Goal: Information Seeking & Learning: Find specific fact

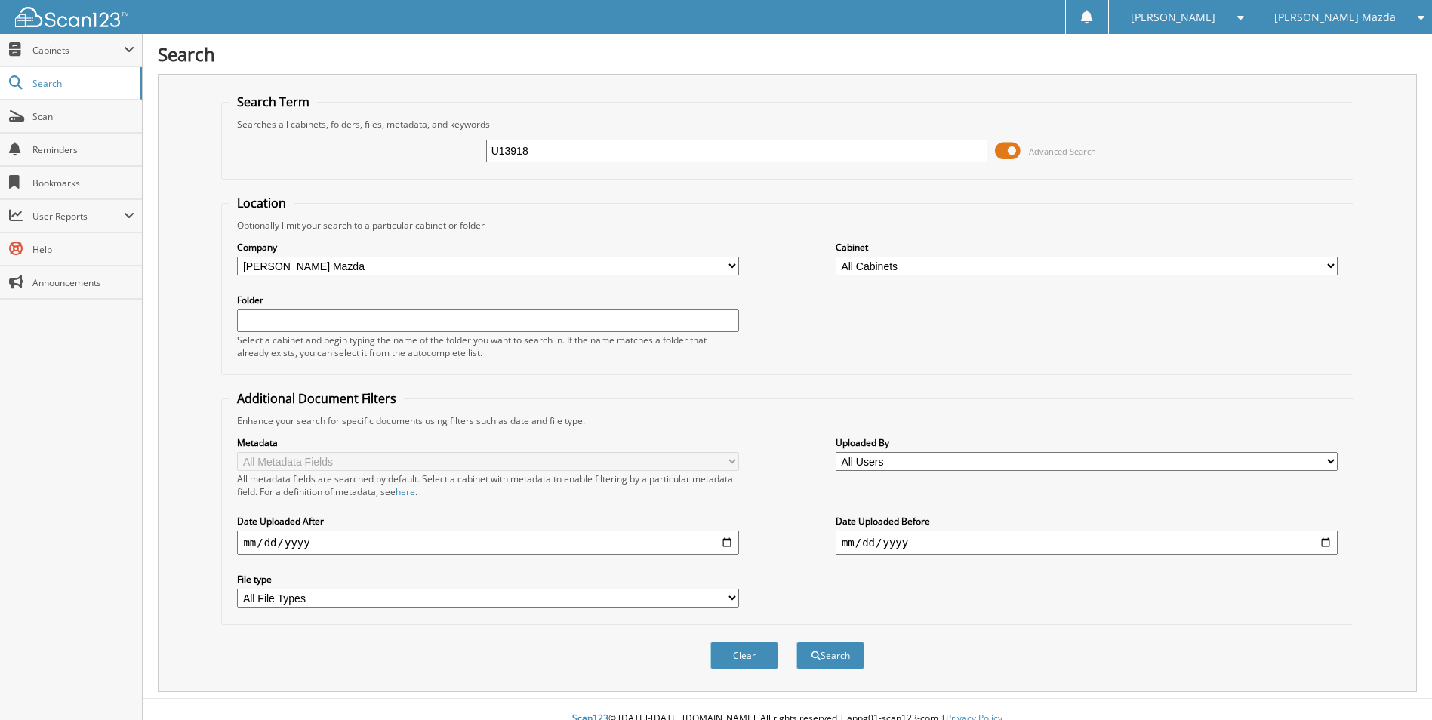
type input "U13918"
click at [796, 642] on button "Search" at bounding box center [830, 656] width 68 height 28
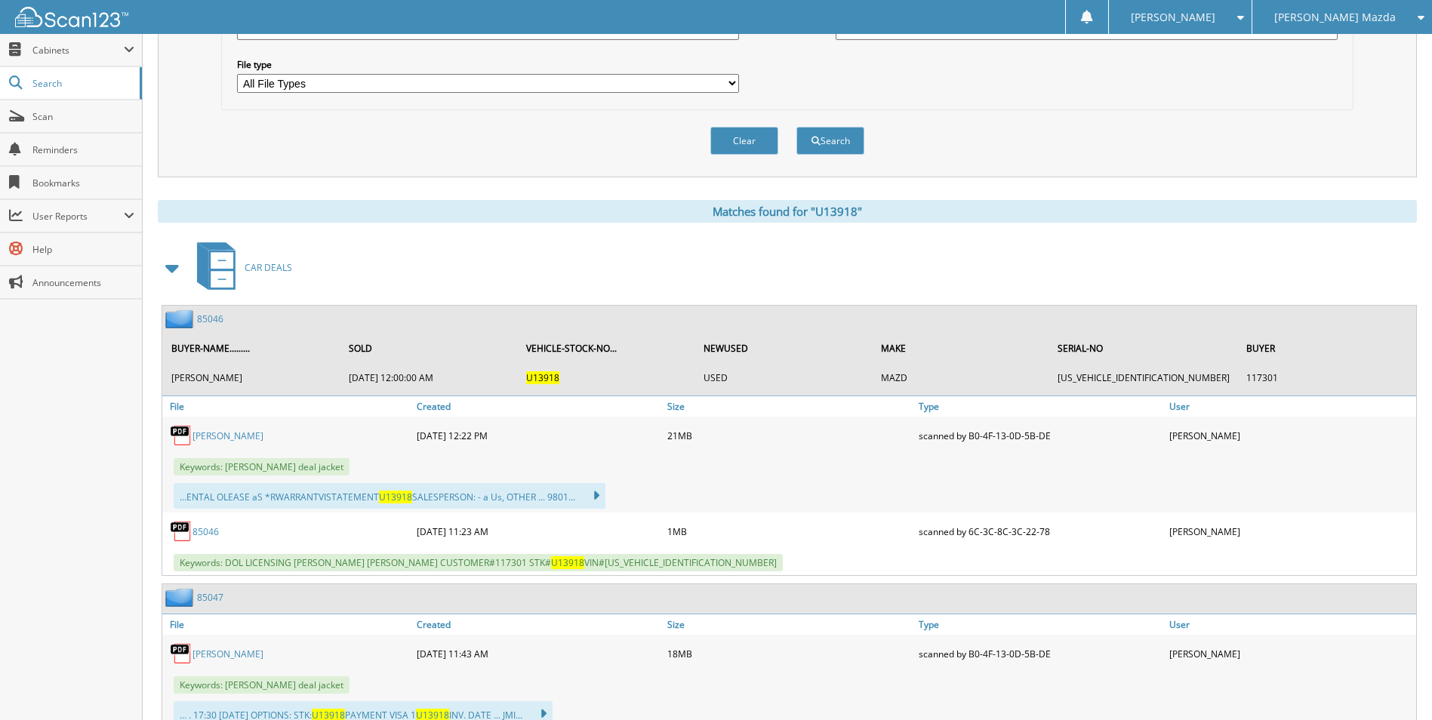
scroll to position [528, 0]
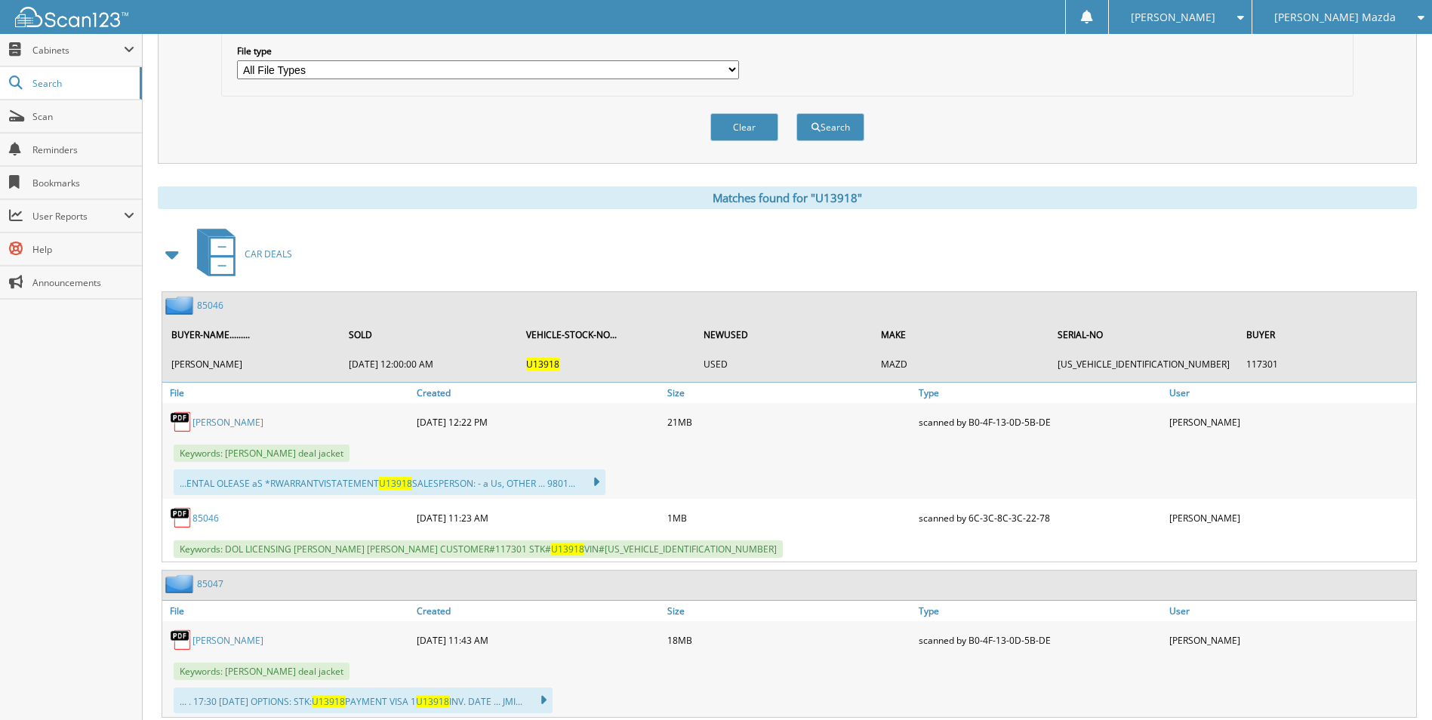
click at [217, 307] on link "85046" at bounding box center [210, 305] width 26 height 13
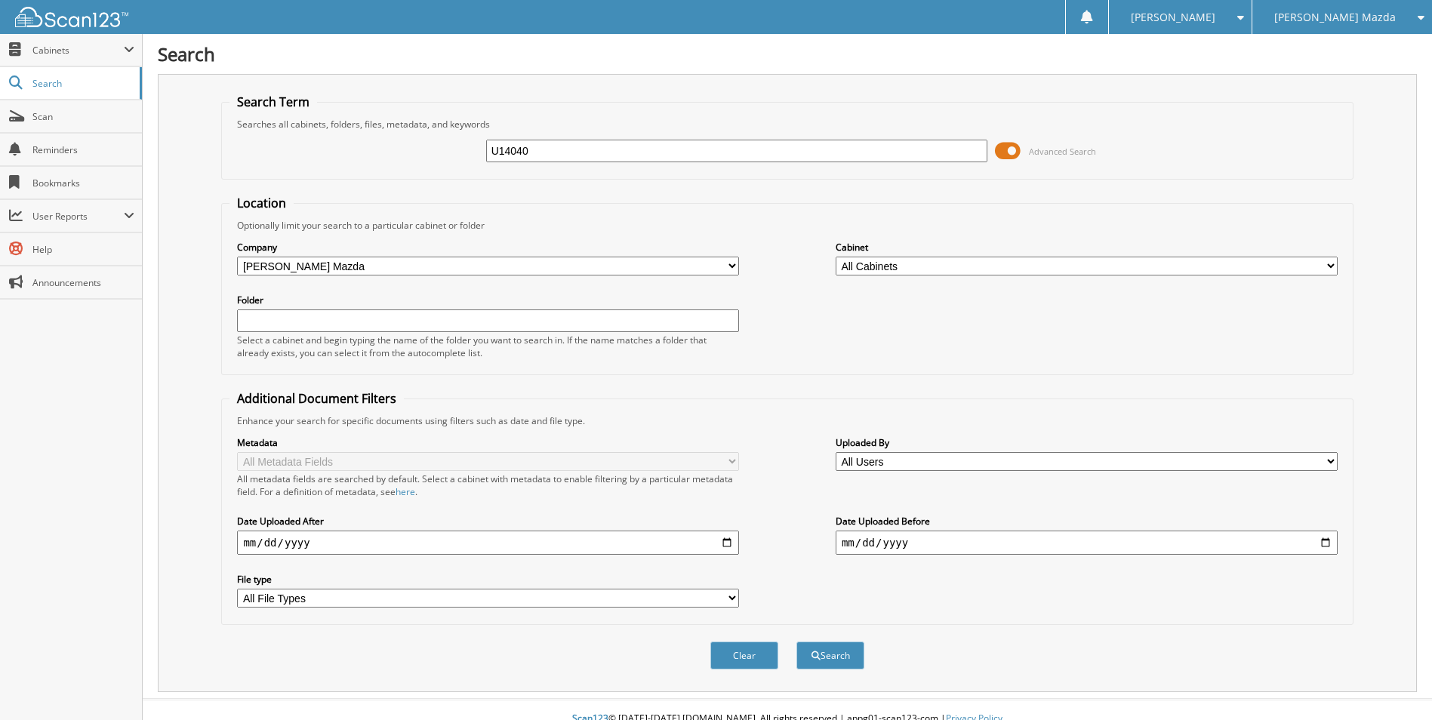
type input "U14040"
click at [796, 642] on button "Search" at bounding box center [830, 656] width 68 height 28
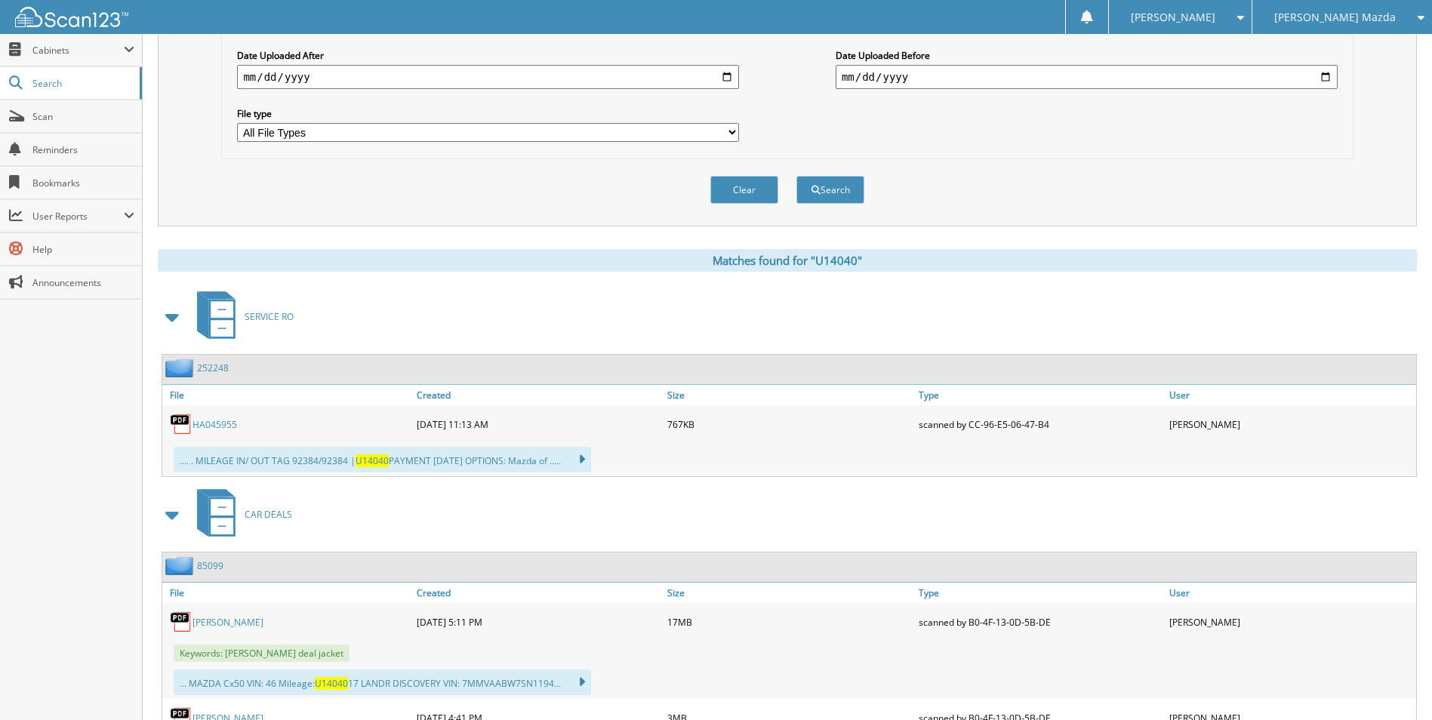
scroll to position [579, 0]
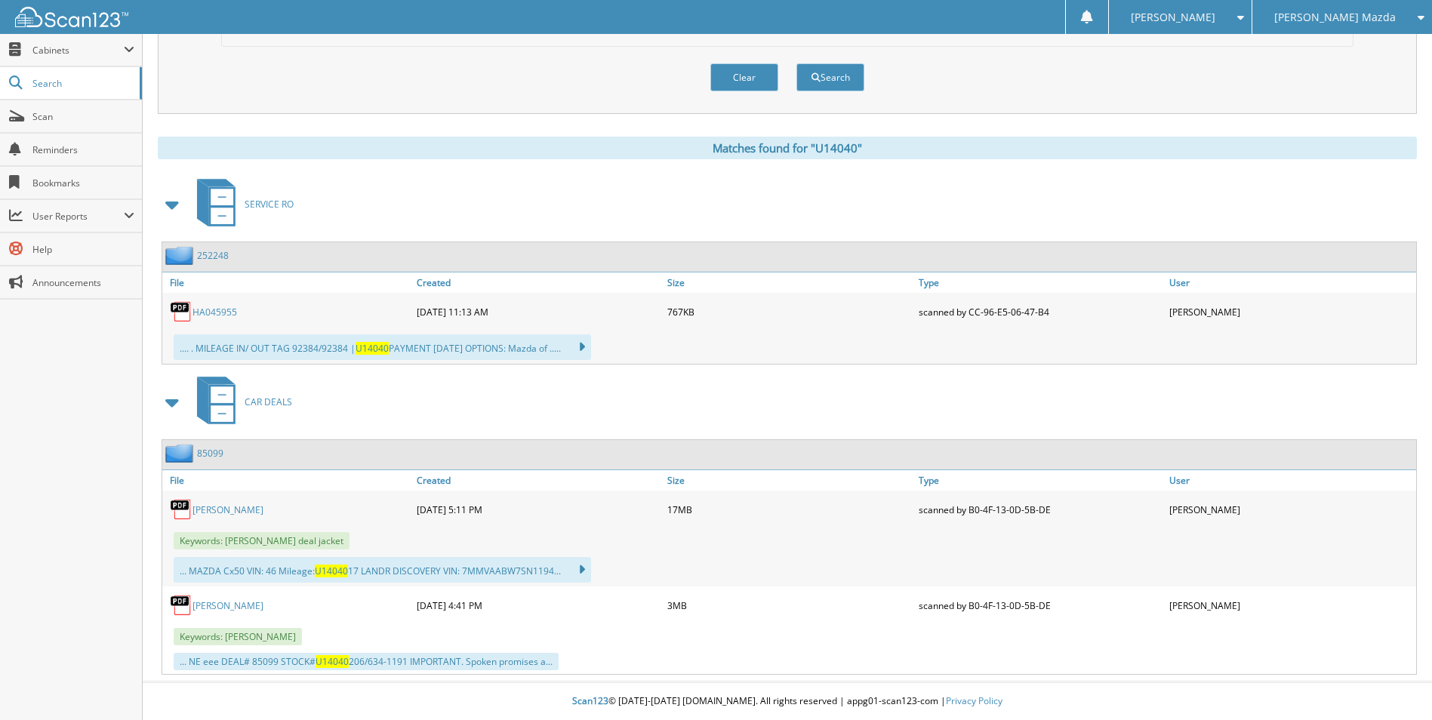
click at [211, 454] on link "85099" at bounding box center [210, 453] width 26 height 13
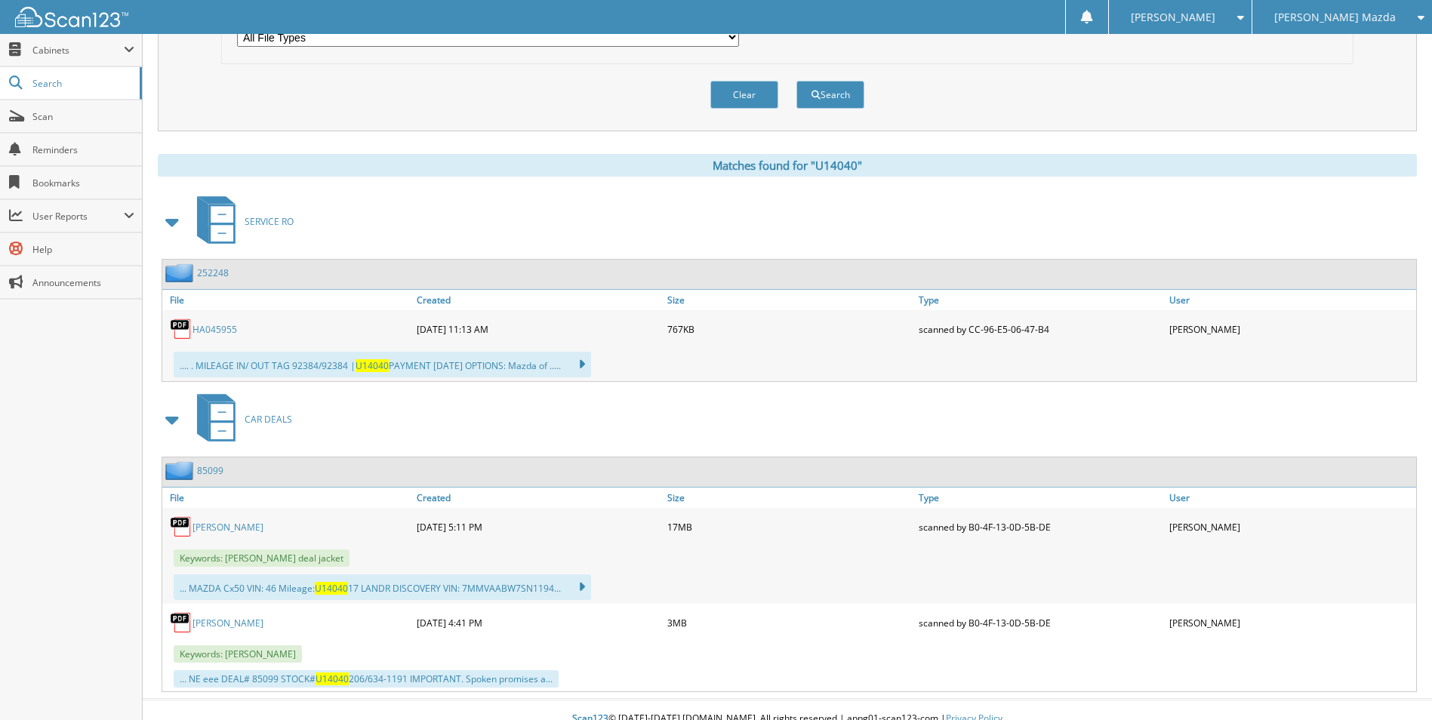
scroll to position [579, 0]
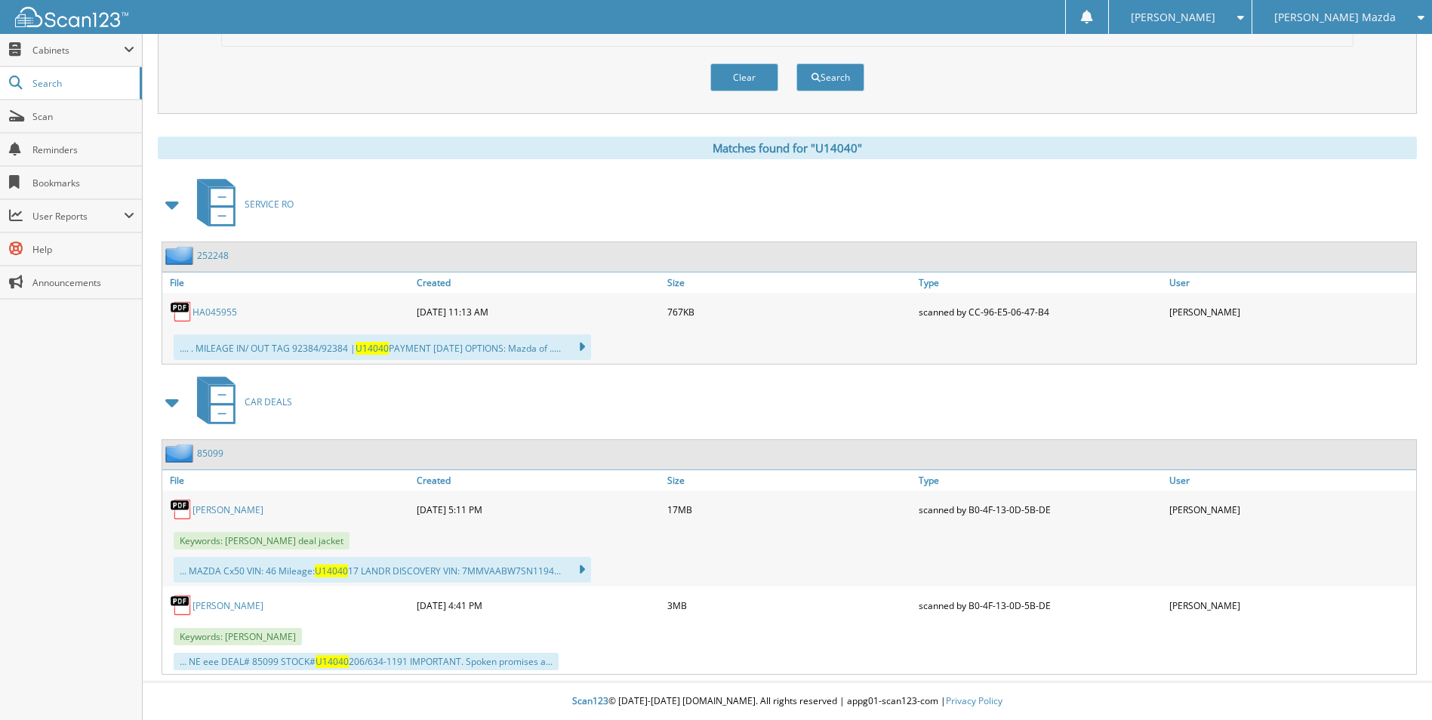
click at [213, 453] on link "85099" at bounding box center [210, 453] width 26 height 13
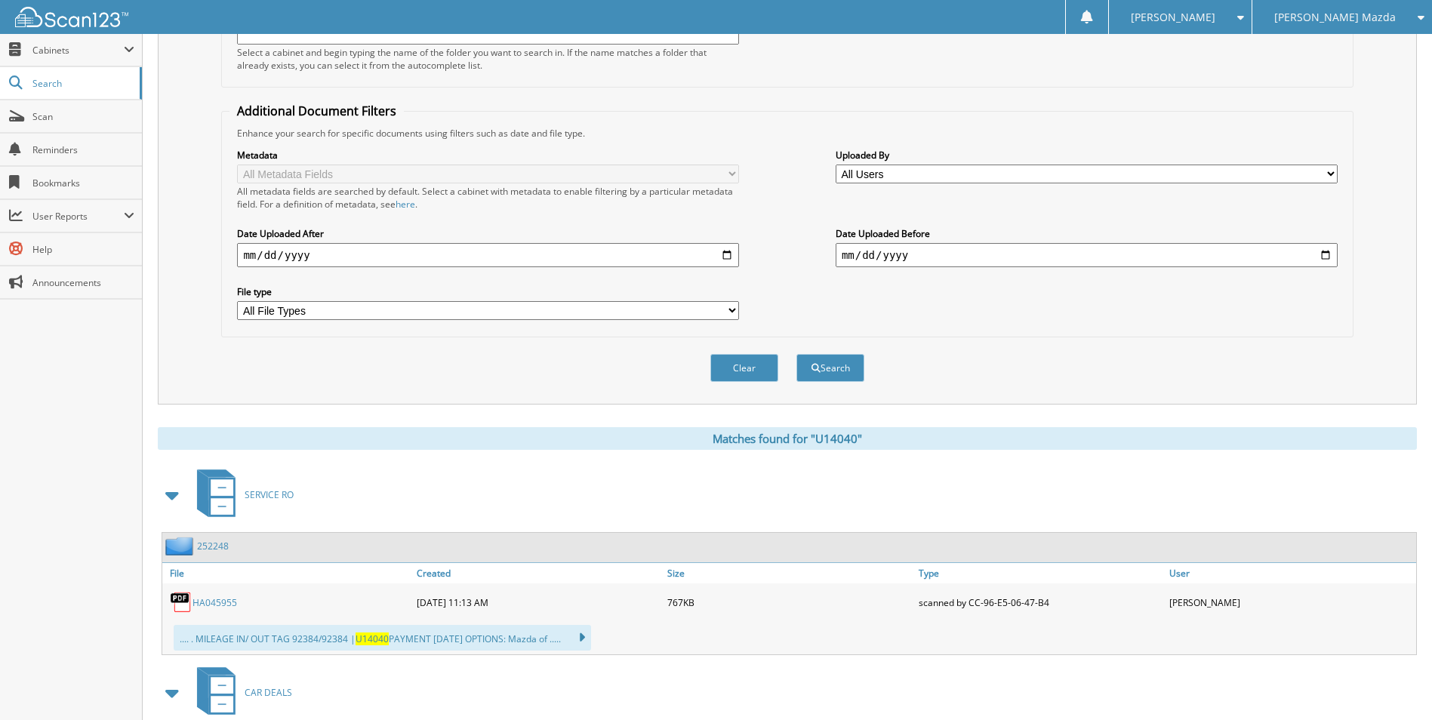
scroll to position [453, 0]
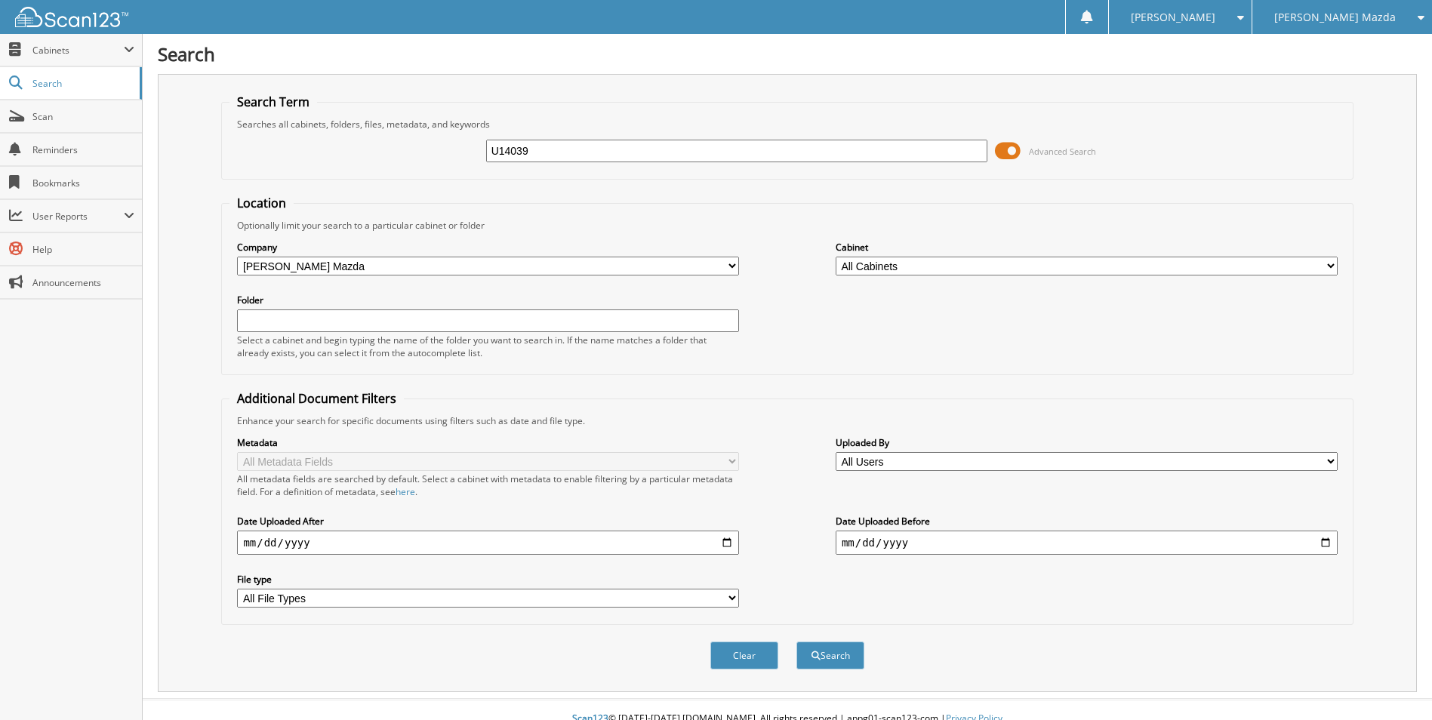
type input "U14039"
click at [796, 642] on button "Search" at bounding box center [830, 656] width 68 height 28
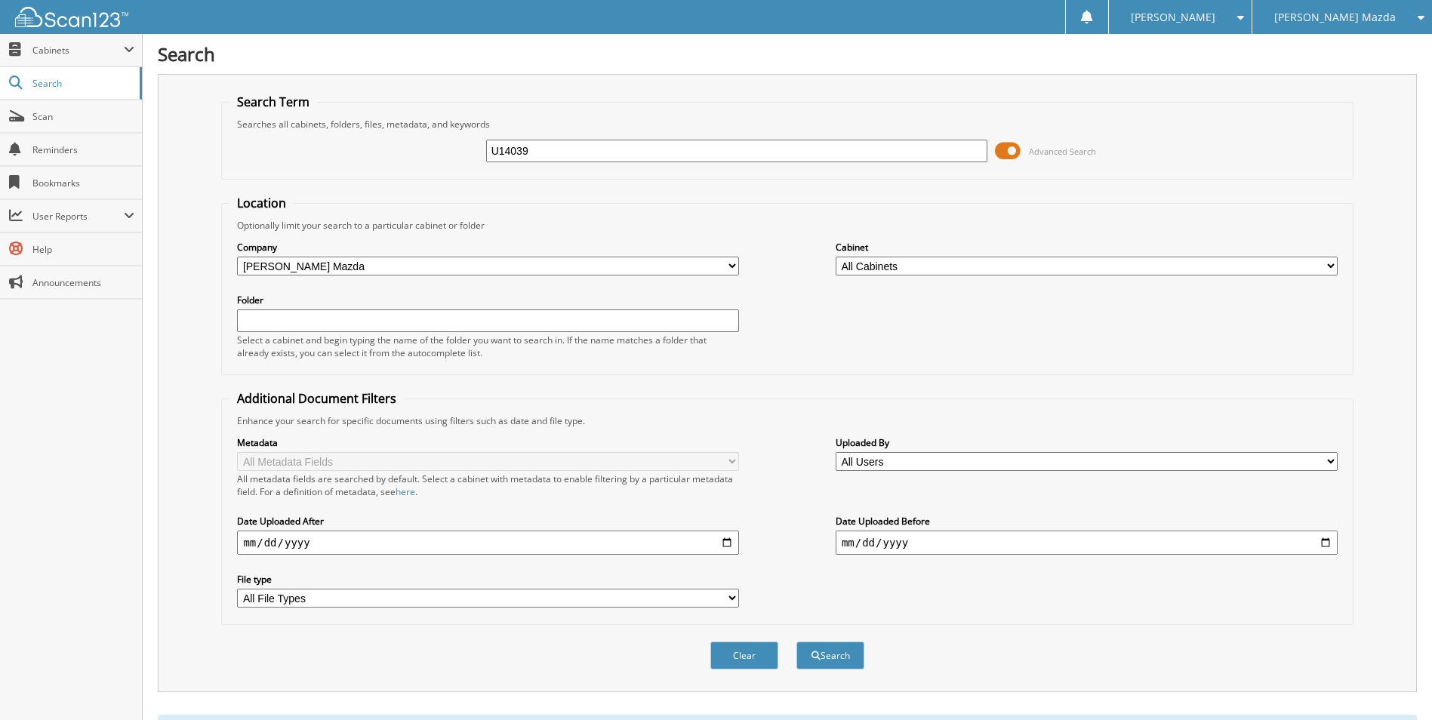
click at [547, 154] on input "U14039" at bounding box center [737, 151] width 502 height 23
type input "U1918"
click at [796, 642] on button "Search" at bounding box center [830, 656] width 68 height 28
type input "U13918"
click at [796, 642] on button "Search" at bounding box center [830, 656] width 68 height 28
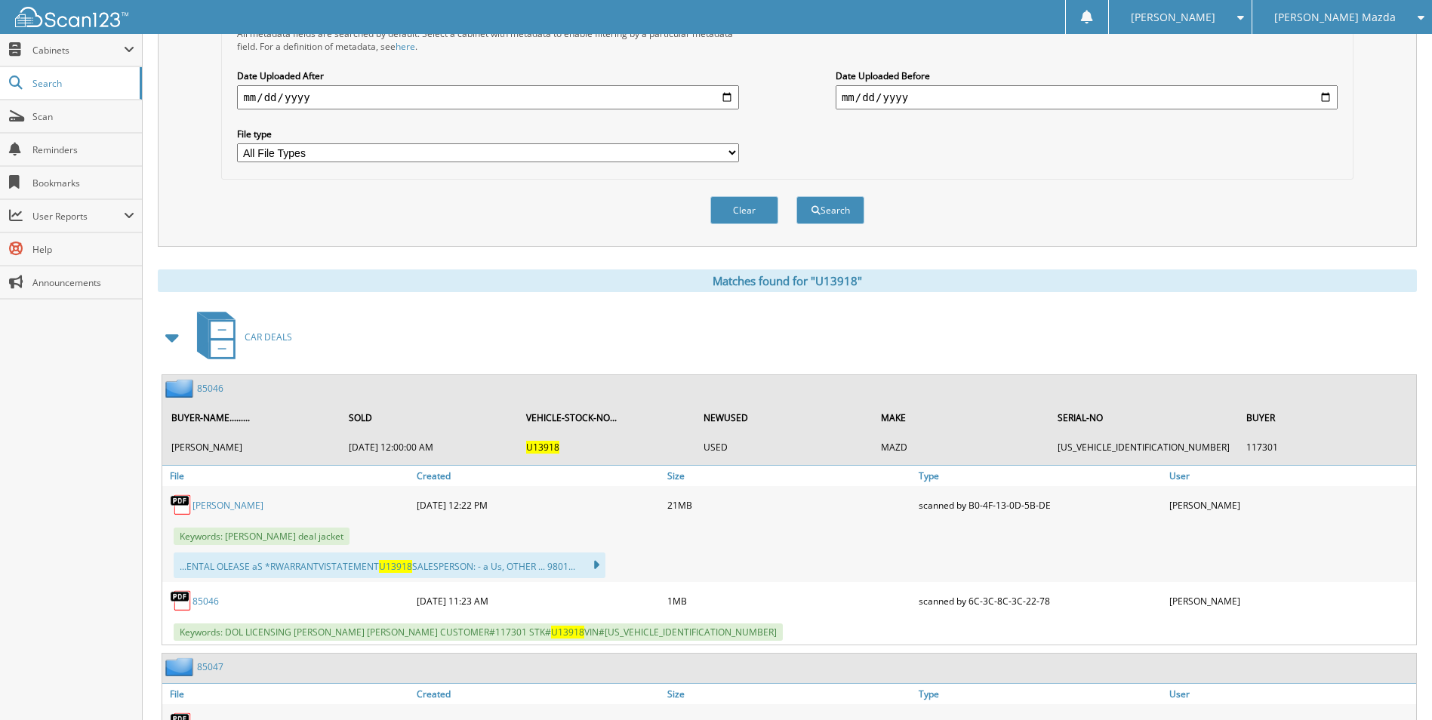
scroll to position [604, 0]
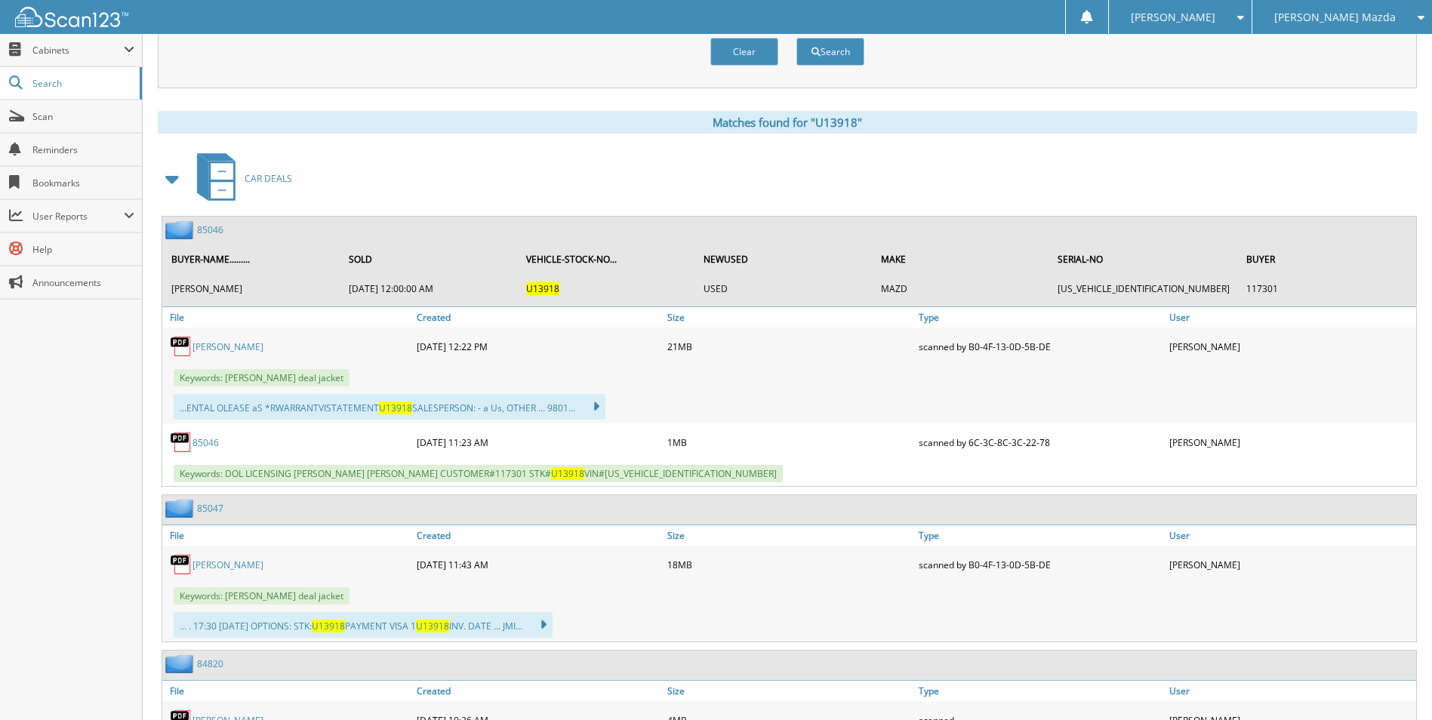
click at [218, 231] on link "85046" at bounding box center [210, 229] width 26 height 13
